Goal: Information Seeking & Learning: Find specific fact

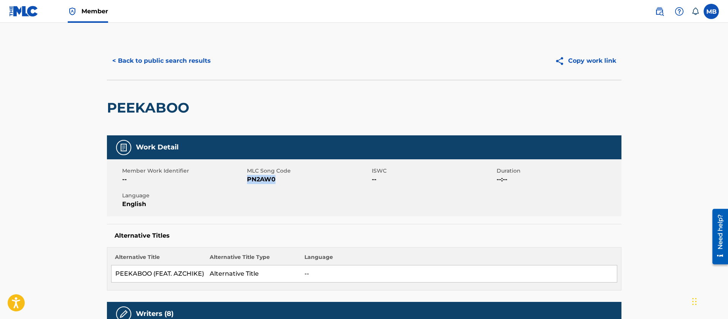
click at [168, 56] on button "< Back to public search results" at bounding box center [161, 60] width 109 height 19
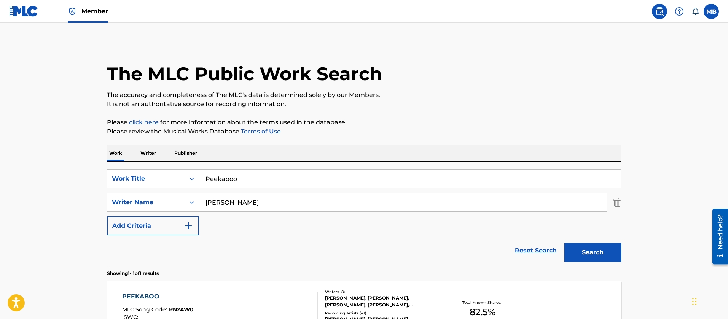
scroll to position [51, 0]
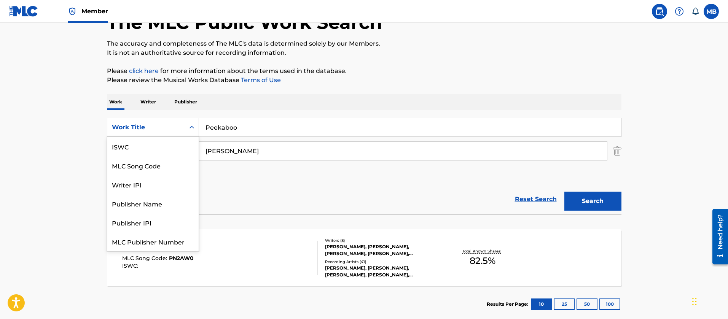
click at [117, 125] on div "Work Title" at bounding box center [146, 127] width 69 height 9
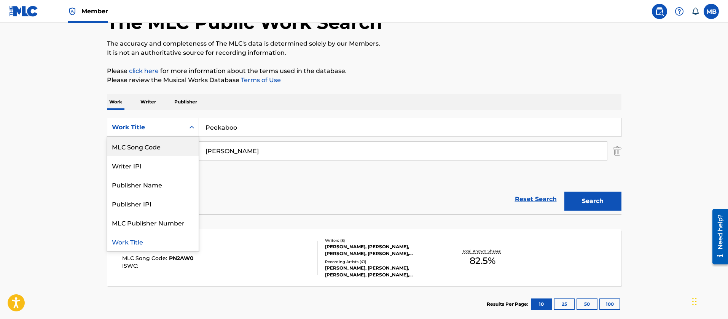
click at [165, 148] on div "MLC Song Code" at bounding box center [152, 146] width 91 height 19
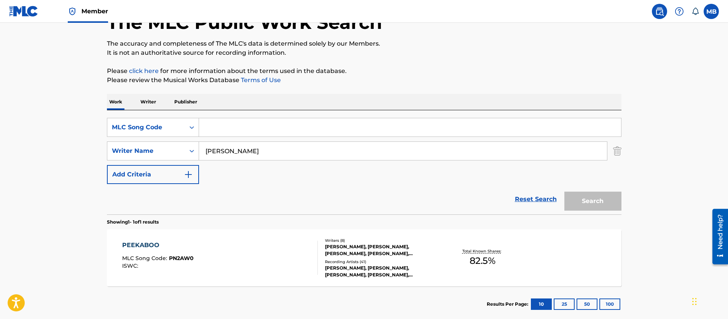
drag, startPoint x: 196, startPoint y: 141, endPoint x: 252, endPoint y: 129, distance: 57.2
click at [252, 129] on input "Search Form" at bounding box center [410, 127] width 422 height 18
paste input "LA1H44"
type input "LA1H44"
drag, startPoint x: 232, startPoint y: 128, endPoint x: 0, endPoint y: 101, distance: 233.5
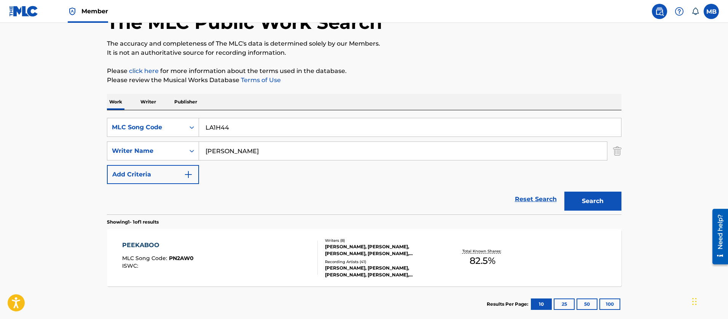
click at [5, 111] on main "The MLC Public Work Search The accuracy and completeness of The MLC's data is d…" at bounding box center [364, 148] width 728 height 355
click at [565, 192] on button "Search" at bounding box center [593, 201] width 57 height 19
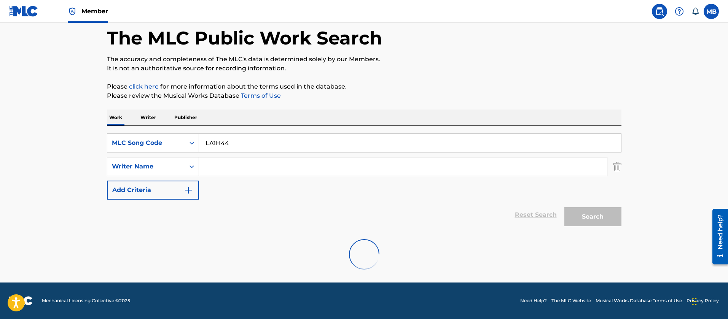
scroll to position [51, 0]
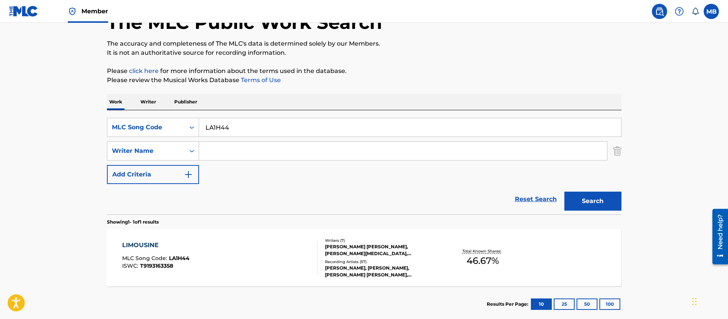
click at [270, 243] on div "LIMOUSINE MLC Song Code : LA1H44 ISWC : T9193163358" at bounding box center [220, 258] width 196 height 34
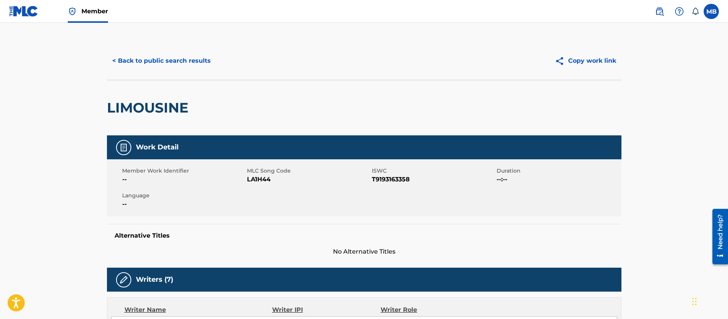
click at [188, 63] on button "< Back to public search results" at bounding box center [161, 60] width 109 height 19
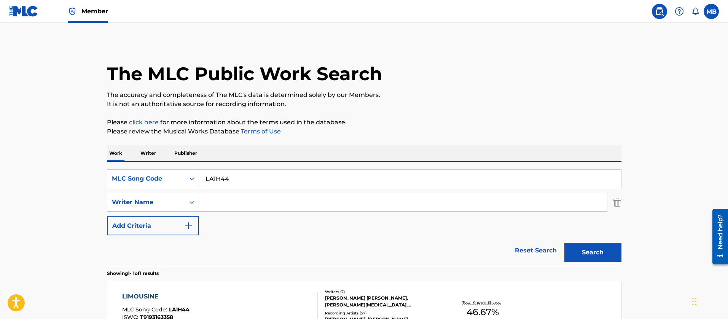
scroll to position [51, 0]
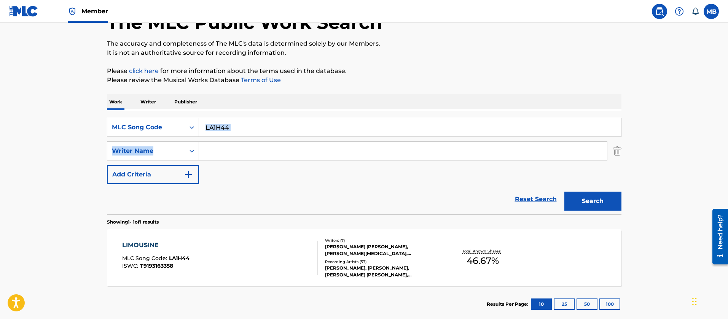
drag, startPoint x: 269, startPoint y: 136, endPoint x: 53, endPoint y: 123, distance: 215.9
click at [61, 126] on main "The MLC Public Work Search The accuracy and completeness of The MLC's data is d…" at bounding box center [364, 148] width 728 height 355
click at [268, 131] on input "LA1H44" at bounding box center [410, 127] width 422 height 18
click at [102, 10] on span "Member" at bounding box center [94, 11] width 27 height 9
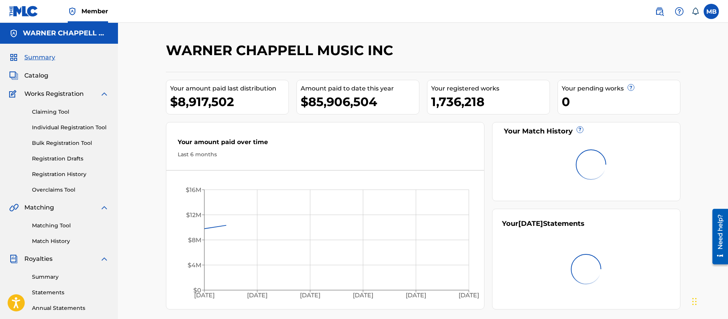
click at [29, 86] on div "Summary Catalog Works Registration Claiming Tool Individual Registration Tool B…" at bounding box center [59, 240] width 118 height 392
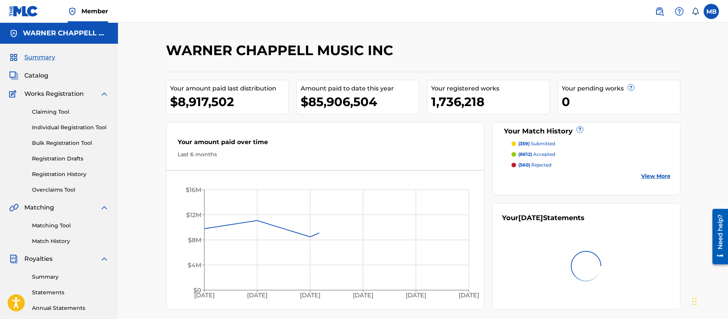
click at [37, 80] on div "Summary Catalog Works Registration Claiming Tool Individual Registration Tool B…" at bounding box center [59, 240] width 118 height 392
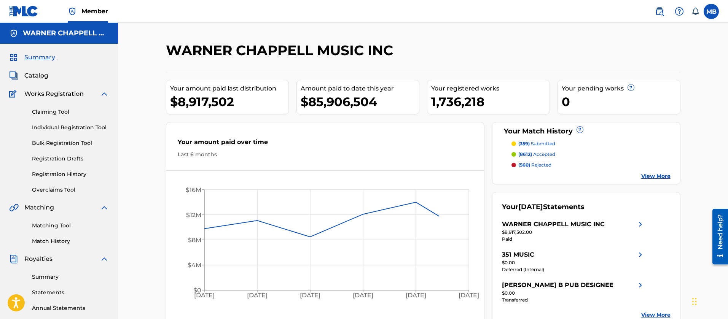
click at [37, 80] on span "Catalog" at bounding box center [36, 75] width 24 height 9
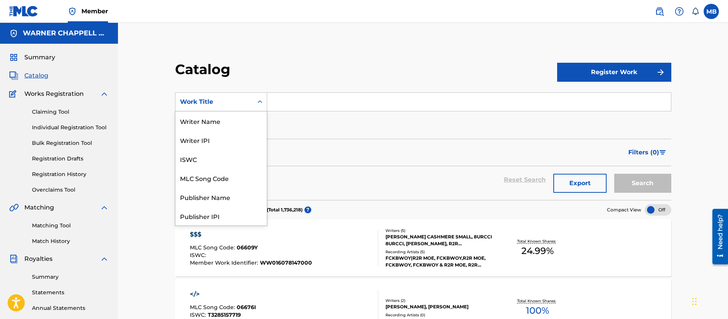
click at [220, 95] on div "Work Title" at bounding box center [215, 102] width 78 height 14
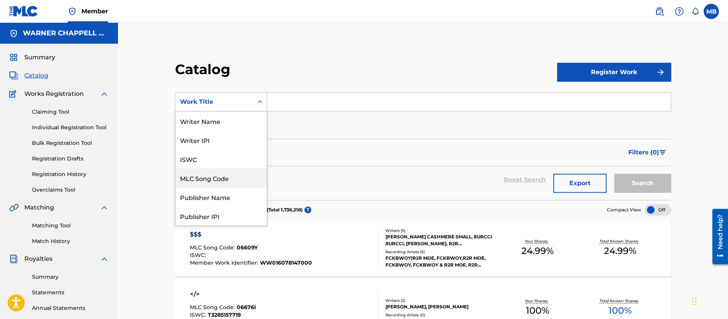
click at [236, 182] on div "MLC Song Code" at bounding box center [221, 178] width 91 height 19
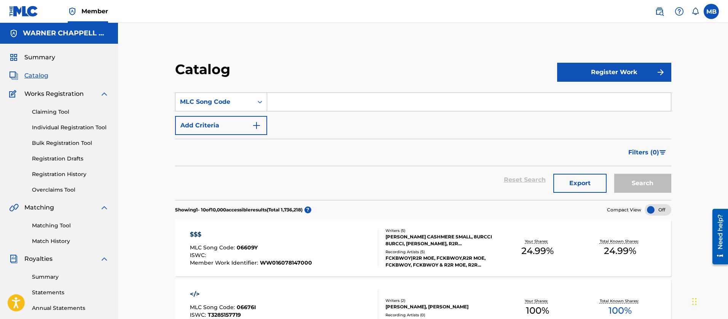
click at [299, 109] on input "Search Form" at bounding box center [469, 102] width 404 height 18
paste input "N6841A"
click at [615, 174] on button "Search" at bounding box center [643, 183] width 57 height 19
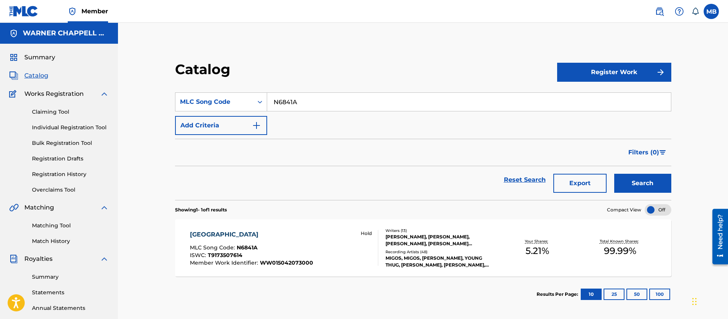
drag, startPoint x: 346, startPoint y: 104, endPoint x: 125, endPoint y: 83, distance: 221.8
click at [148, 93] on div "Catalog Register Work SearchWithCriteria0704172f-8a7b-4d69-9f44-795b377ac072 ML…" at bounding box center [423, 229] width 610 height 413
paste input "H0LM4"
type input "NH0LM4"
click at [615, 174] on button "Search" at bounding box center [643, 183] width 57 height 19
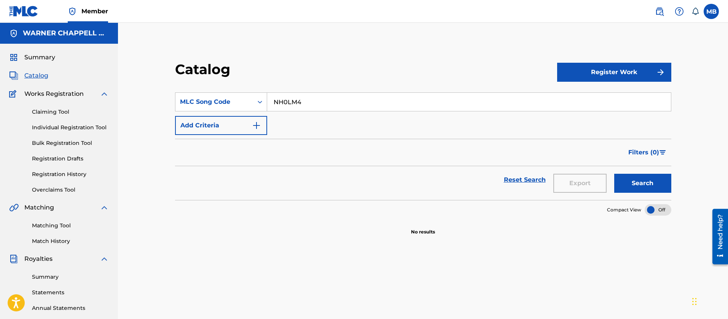
click at [653, 3] on nav "Member MB MB Marshall Borden [EMAIL_ADDRESS][PERSON_NAME][DOMAIN_NAME] Notifica…" at bounding box center [364, 11] width 728 height 23
click at [658, 10] on img at bounding box center [659, 11] width 9 height 9
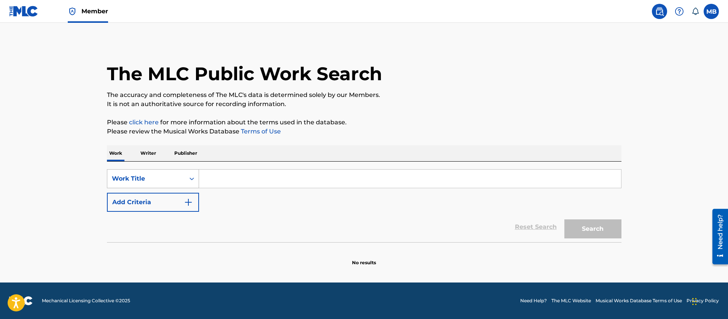
click at [168, 175] on div "Work Title" at bounding box center [146, 178] width 69 height 9
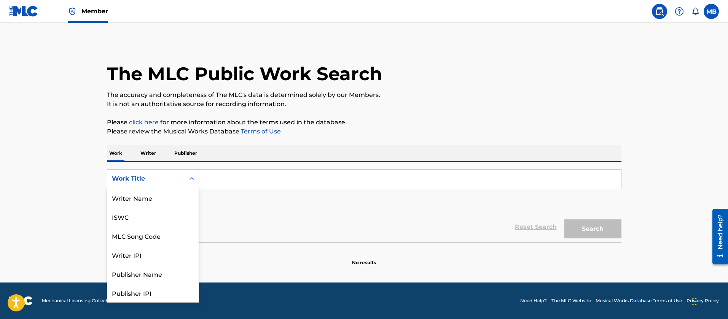
scroll to position [38, 0]
click at [158, 196] on div "MLC Song Code" at bounding box center [152, 197] width 91 height 19
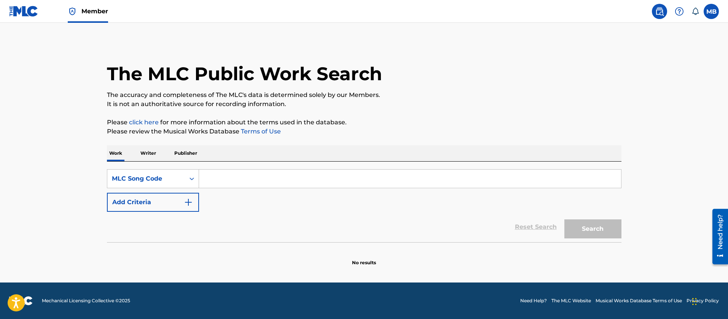
click at [239, 179] on input "Search Form" at bounding box center [410, 179] width 422 height 18
paste input "CVCKEH"
click at [565, 220] on button "Search" at bounding box center [593, 229] width 57 height 19
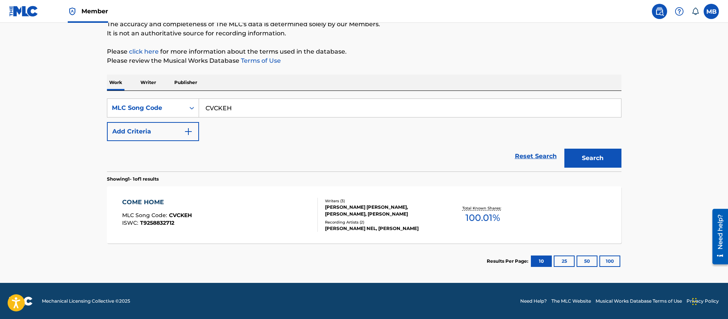
scroll to position [71, 0]
drag, startPoint x: 262, startPoint y: 107, endPoint x: 0, endPoint y: 107, distance: 262.0
click at [4, 108] on main "The MLC Public Work Search The accuracy and completeness of The MLC's data is d…" at bounding box center [364, 117] width 728 height 331
paste input "W52V4W"
type input "W52V4W"
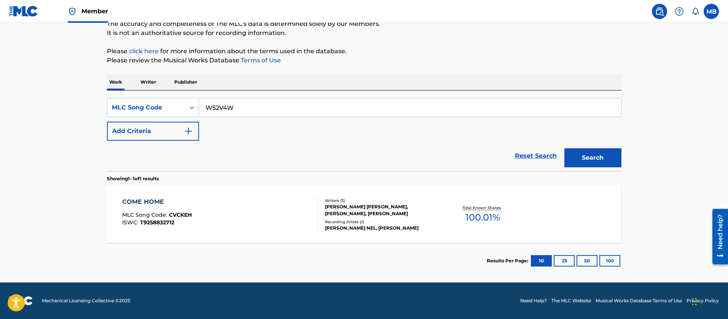
click at [565, 148] on button "Search" at bounding box center [593, 157] width 57 height 19
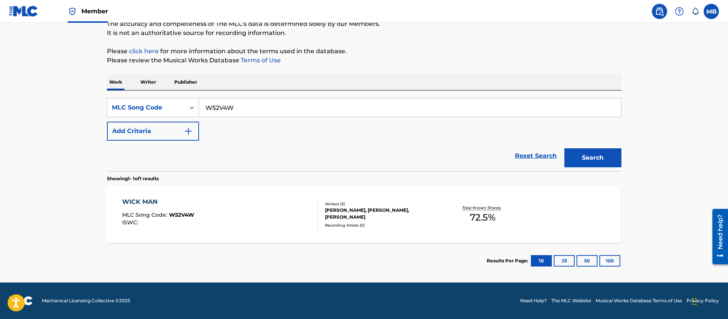
click at [90, 11] on span "Member" at bounding box center [94, 11] width 27 height 9
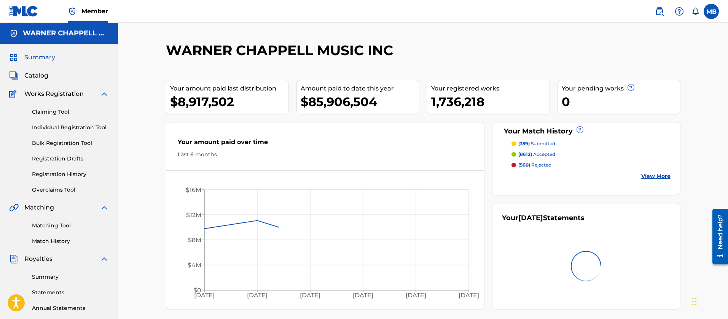
click at [34, 77] on span "Catalog" at bounding box center [36, 75] width 24 height 9
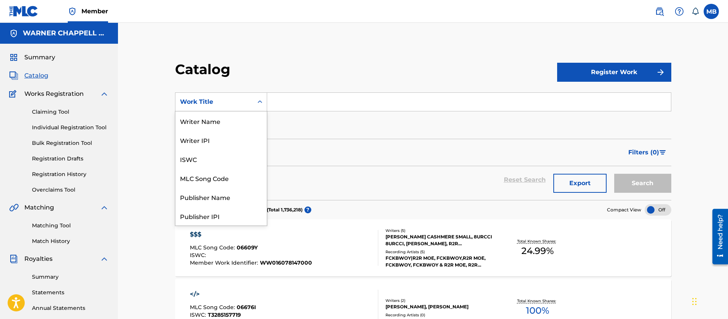
click at [222, 95] on div "Work Title" at bounding box center [215, 102] width 78 height 14
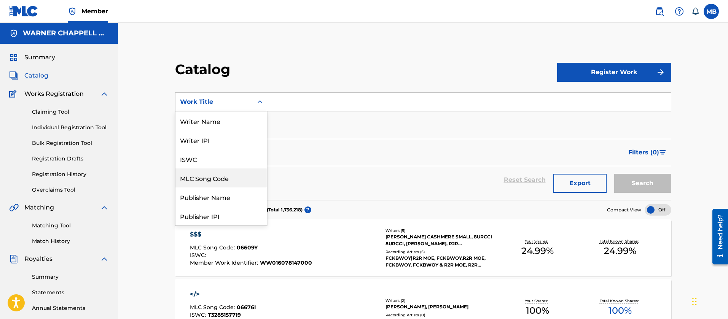
click at [228, 181] on div "MLC Song Code" at bounding box center [221, 178] width 91 height 19
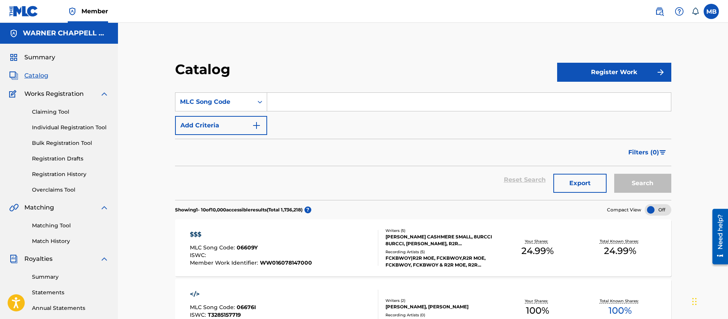
click at [311, 104] on input "Search Form" at bounding box center [469, 102] width 404 height 18
paste input "W52V4W"
type input "W52V4W"
click at [615, 174] on button "Search" at bounding box center [643, 183] width 57 height 19
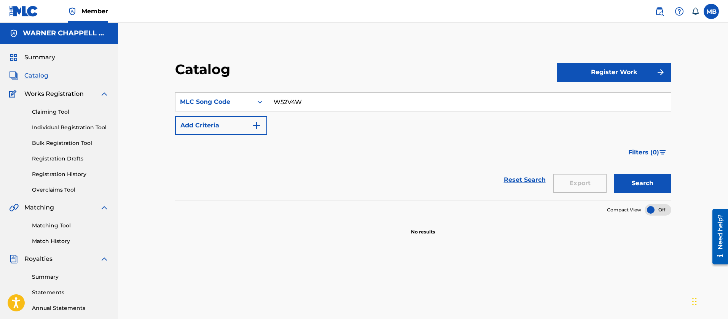
click at [311, 104] on input "W52V4W" at bounding box center [469, 102] width 404 height 18
click at [295, 102] on input "W52V4W" at bounding box center [469, 102] width 404 height 18
click at [663, 11] on img at bounding box center [659, 11] width 9 height 9
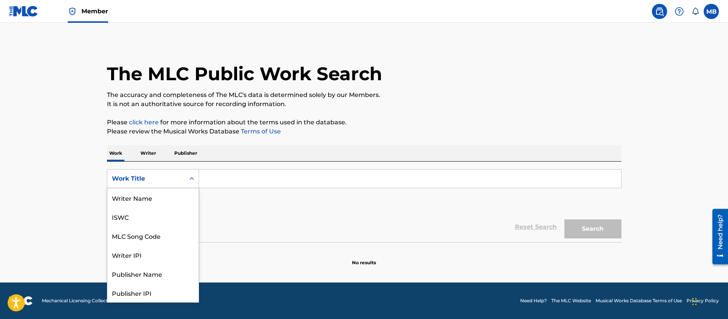
click at [177, 176] on div "Work Title" at bounding box center [146, 178] width 69 height 9
click at [167, 196] on div "MLC Song Code" at bounding box center [152, 197] width 91 height 19
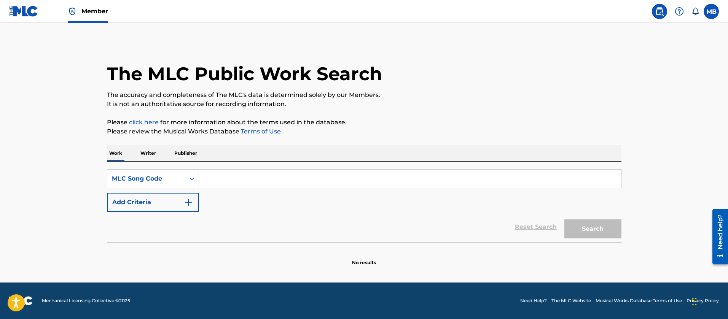
click at [212, 176] on input "Search Form" at bounding box center [410, 179] width 422 height 18
paste input "W52V4W"
type input "W52V4W"
click at [565, 220] on button "Search" at bounding box center [593, 229] width 57 height 19
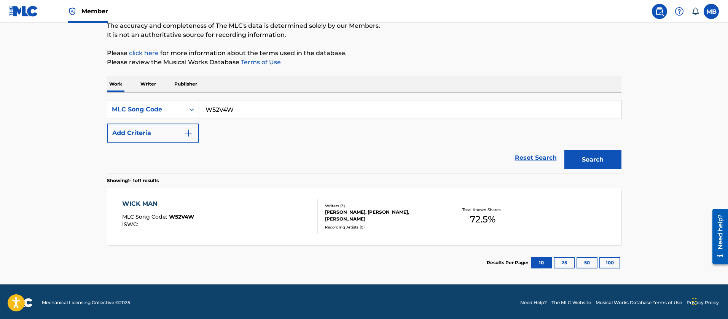
scroll to position [71, 0]
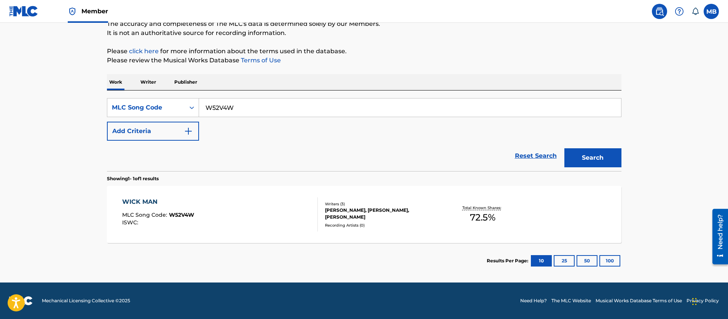
click at [236, 207] on div "WICK MAN MLC Song Code : W52V4W ISWC :" at bounding box center [220, 215] width 196 height 34
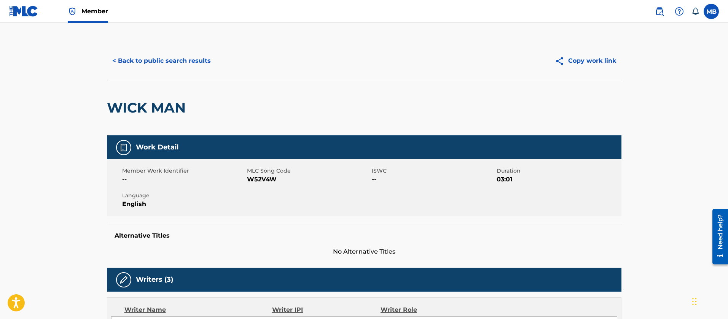
click at [262, 176] on span "W52V4W" at bounding box center [308, 179] width 123 height 9
copy span "W52V4W"
click at [170, 59] on button "< Back to public search results" at bounding box center [161, 60] width 109 height 19
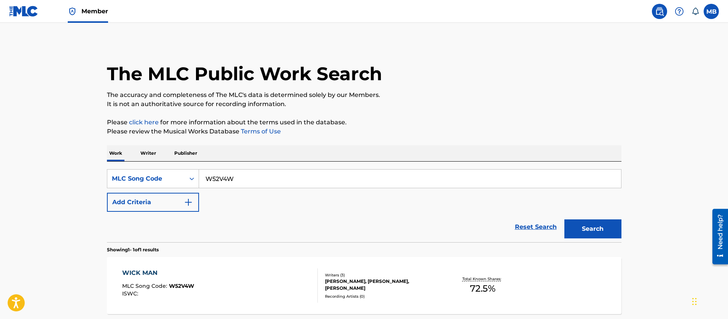
scroll to position [51, 0]
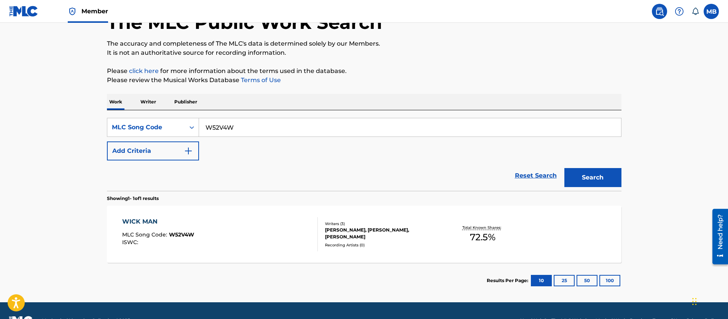
drag, startPoint x: 258, startPoint y: 135, endPoint x: 75, endPoint y: 108, distance: 185.1
click at [101, 118] on div "The MLC Public Work Search The accuracy and completeness of The MLC's data is d…" at bounding box center [364, 144] width 533 height 308
paste input "B40CA"
type input "WB40CA"
click at [565, 168] on button "Search" at bounding box center [593, 177] width 57 height 19
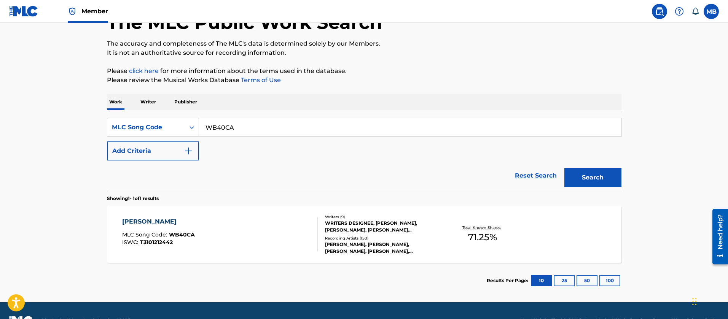
click at [98, 18] on link "Member" at bounding box center [88, 11] width 40 height 22
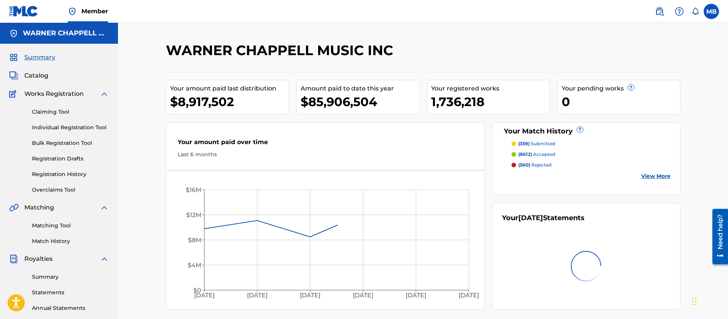
click at [36, 79] on span "Catalog" at bounding box center [36, 75] width 24 height 9
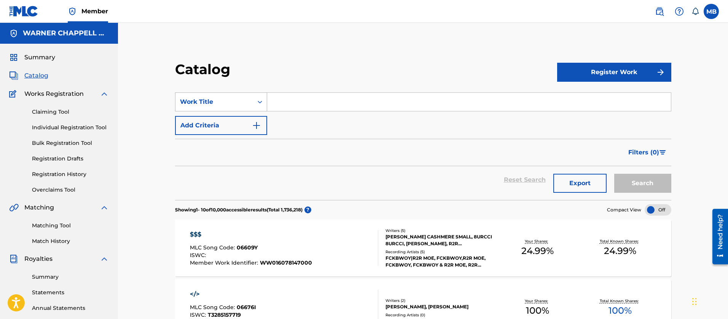
click at [194, 104] on div "Work Title" at bounding box center [214, 101] width 69 height 9
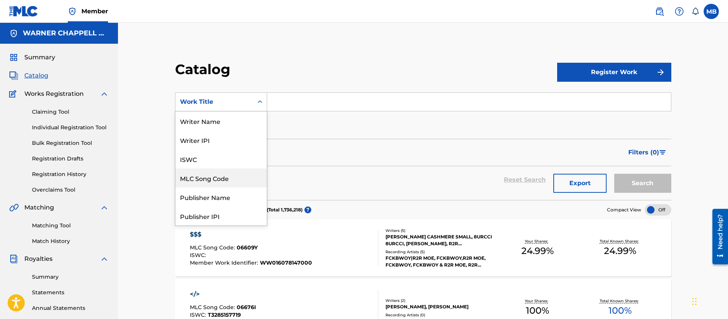
drag, startPoint x: 209, startPoint y: 182, endPoint x: 216, endPoint y: 170, distance: 14.5
click at [209, 182] on div "MLC Song Code" at bounding box center [221, 178] width 91 height 19
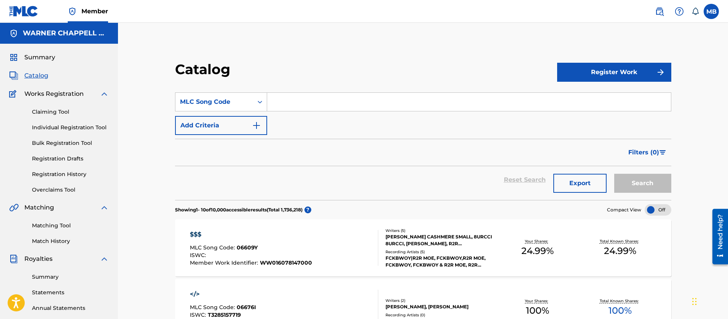
click at [315, 100] on input "Search Form" at bounding box center [469, 102] width 404 height 18
paste input "WB40CA"
type input "WB40CA"
click at [615, 174] on button "Search" at bounding box center [643, 183] width 57 height 19
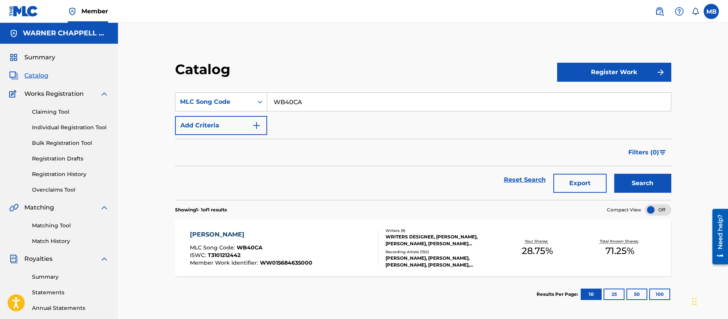
drag, startPoint x: 308, startPoint y: 107, endPoint x: 131, endPoint y: 81, distance: 178.2
click at [147, 87] on div "Catalog Register Work SearchWithCriteriad4a76ac4-f3db-4ccd-8d99-6f0b65f8eabe ML…" at bounding box center [423, 229] width 610 height 413
click at [344, 245] on div "[PERSON_NAME] MLC Song Code : WB40CA ISWC : T3101212442 Member Work Identifier …" at bounding box center [284, 248] width 189 height 36
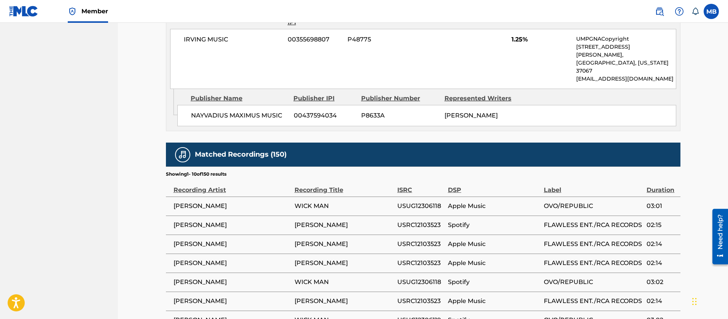
scroll to position [1452, 0]
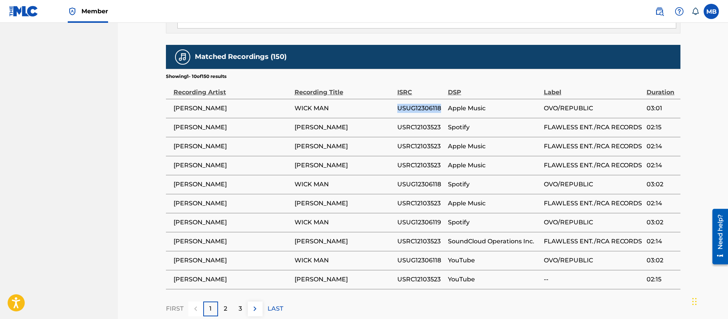
drag, startPoint x: 443, startPoint y: 44, endPoint x: 385, endPoint y: 43, distance: 58.6
click at [385, 99] on tr "DRAKE WICK MAN USUG12306118 Apple Music OVO/REPUBLIC 03:01" at bounding box center [423, 108] width 515 height 19
copy tr "USUG12306118"
click at [421, 118] on td "USRC12103523" at bounding box center [423, 127] width 51 height 19
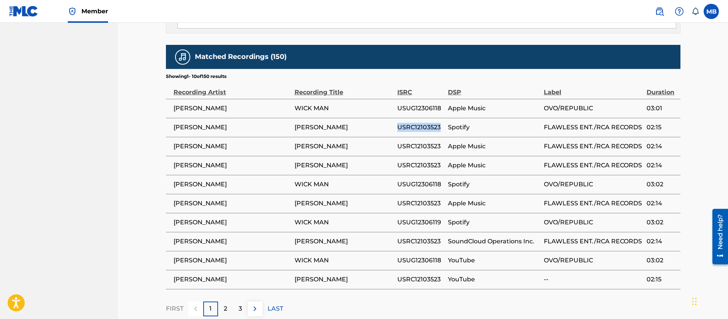
copy span "USRC12103523"
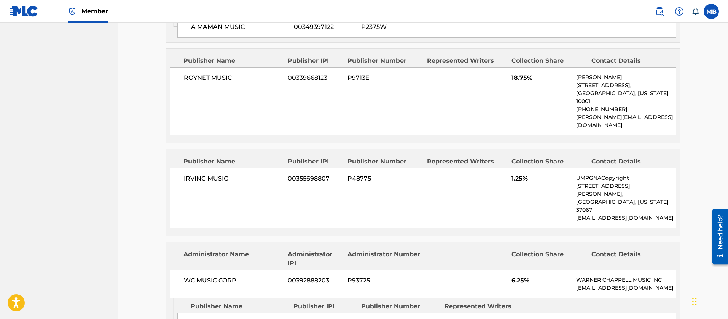
scroll to position [538, 0]
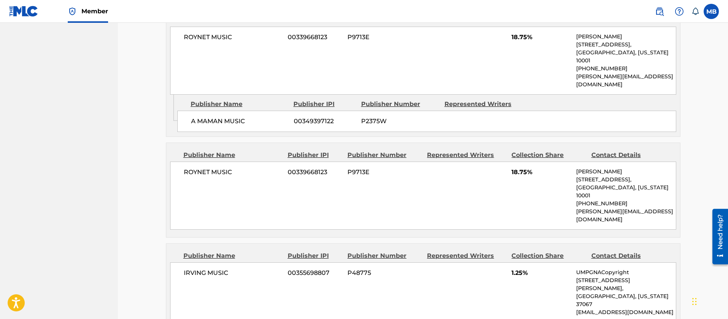
click at [88, 9] on span "Member" at bounding box center [94, 11] width 27 height 9
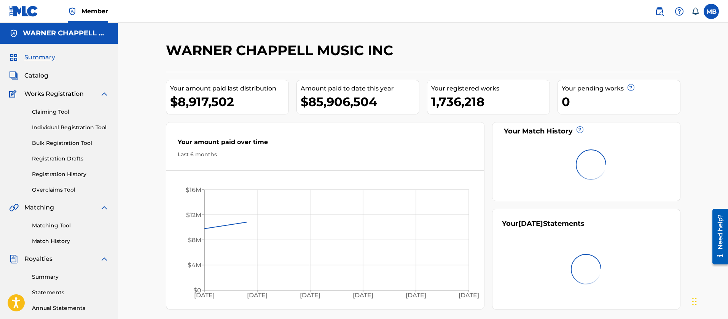
click at [37, 70] on div "Summary Catalog Works Registration Claiming Tool Individual Registration Tool B…" at bounding box center [59, 240] width 118 height 392
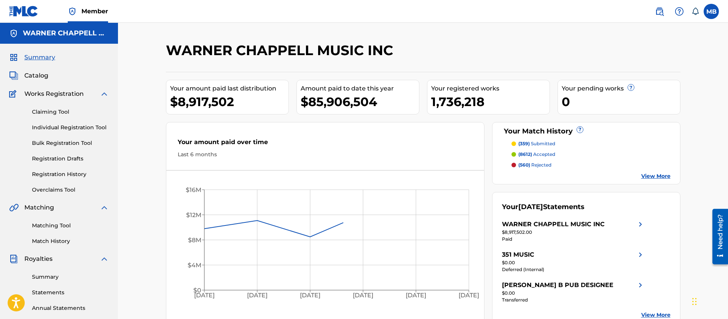
click at [37, 74] on span "Catalog" at bounding box center [36, 75] width 24 height 9
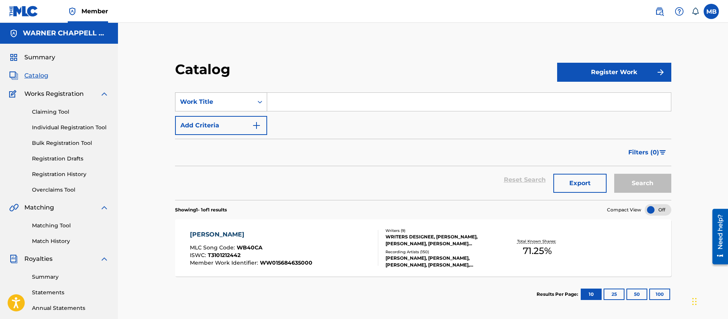
click at [240, 101] on div "Work Title" at bounding box center [214, 101] width 69 height 9
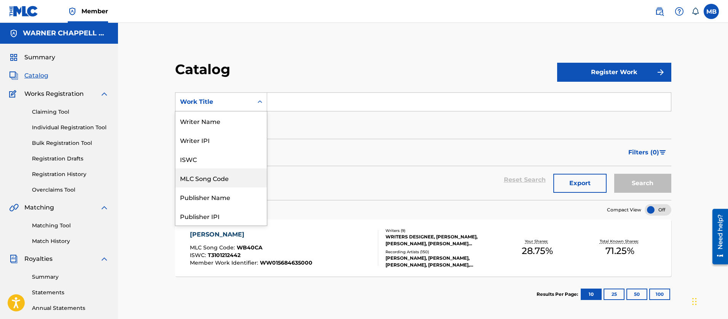
click at [225, 173] on div "MLC Song Code" at bounding box center [221, 178] width 91 height 19
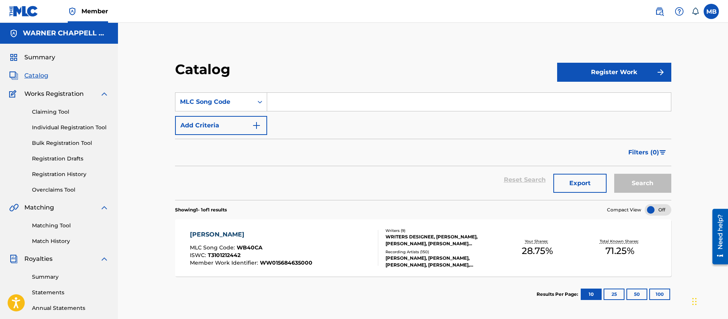
click at [293, 94] on input "Search Form" at bounding box center [469, 102] width 404 height 18
paste input "C76663"
click at [615, 174] on button "Search" at bounding box center [643, 183] width 57 height 19
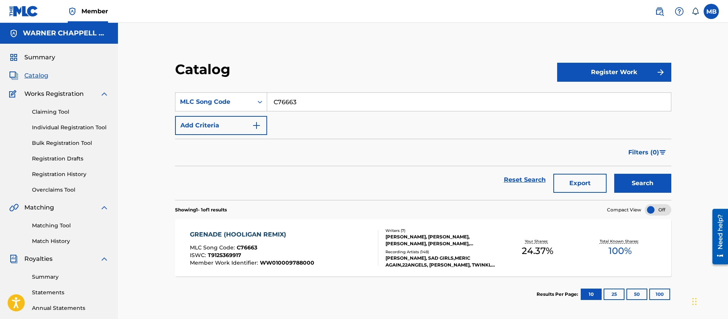
click at [284, 98] on input "C76663" at bounding box center [469, 102] width 404 height 18
paste input "TA20H9"
click at [615, 174] on button "Search" at bounding box center [643, 183] width 57 height 19
drag, startPoint x: 254, startPoint y: 99, endPoint x: 165, endPoint y: 96, distance: 89.5
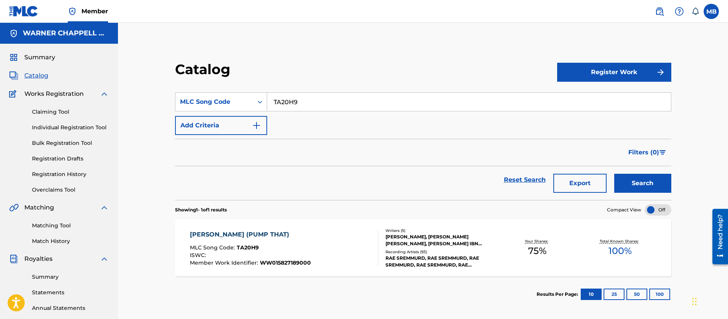
click at [172, 97] on div "Catalog Register Work SearchWithCriteriad0fb8b96-6087-4660-8ac9-32c060f87cf8 ML…" at bounding box center [423, 187] width 515 height 252
paste input "WB27R5"
type input "WB27R5"
click at [615, 174] on button "Search" at bounding box center [643, 183] width 57 height 19
